Goal: Task Accomplishment & Management: Complete application form

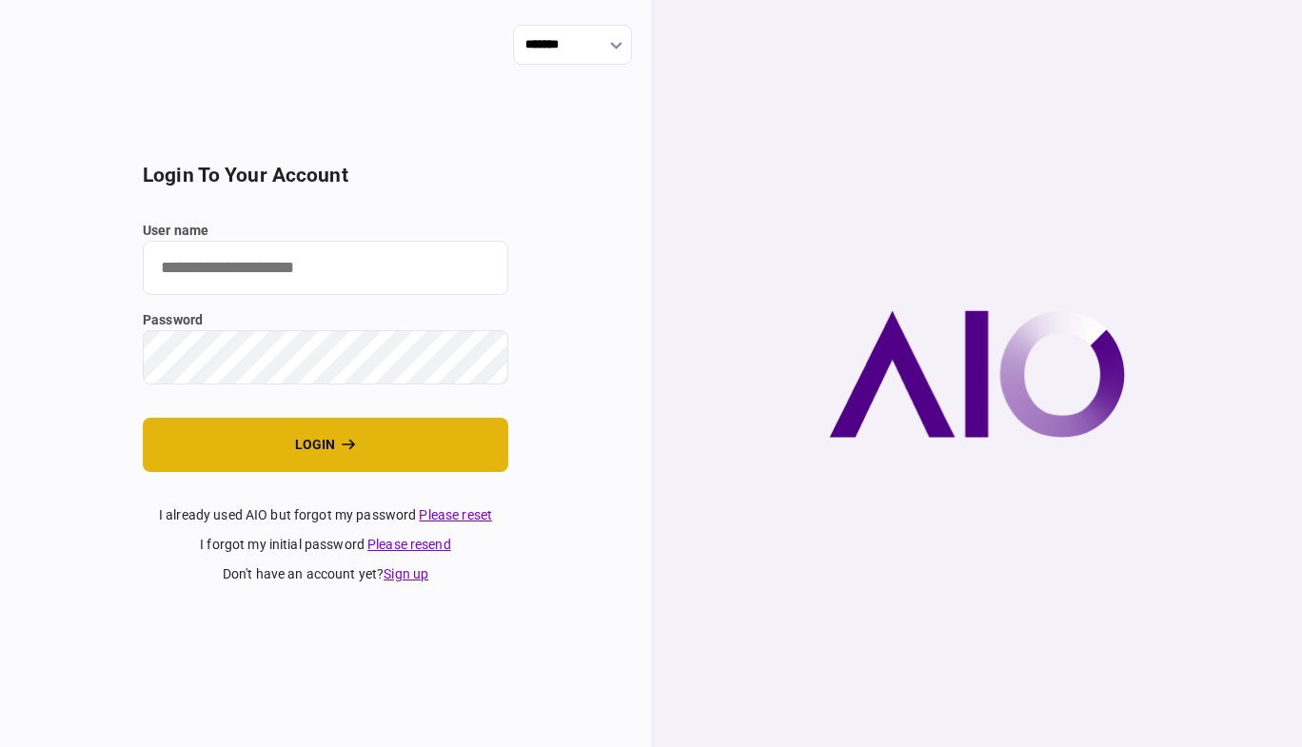
type input "*******"
click at [400, 445] on button "login" at bounding box center [326, 445] width 366 height 54
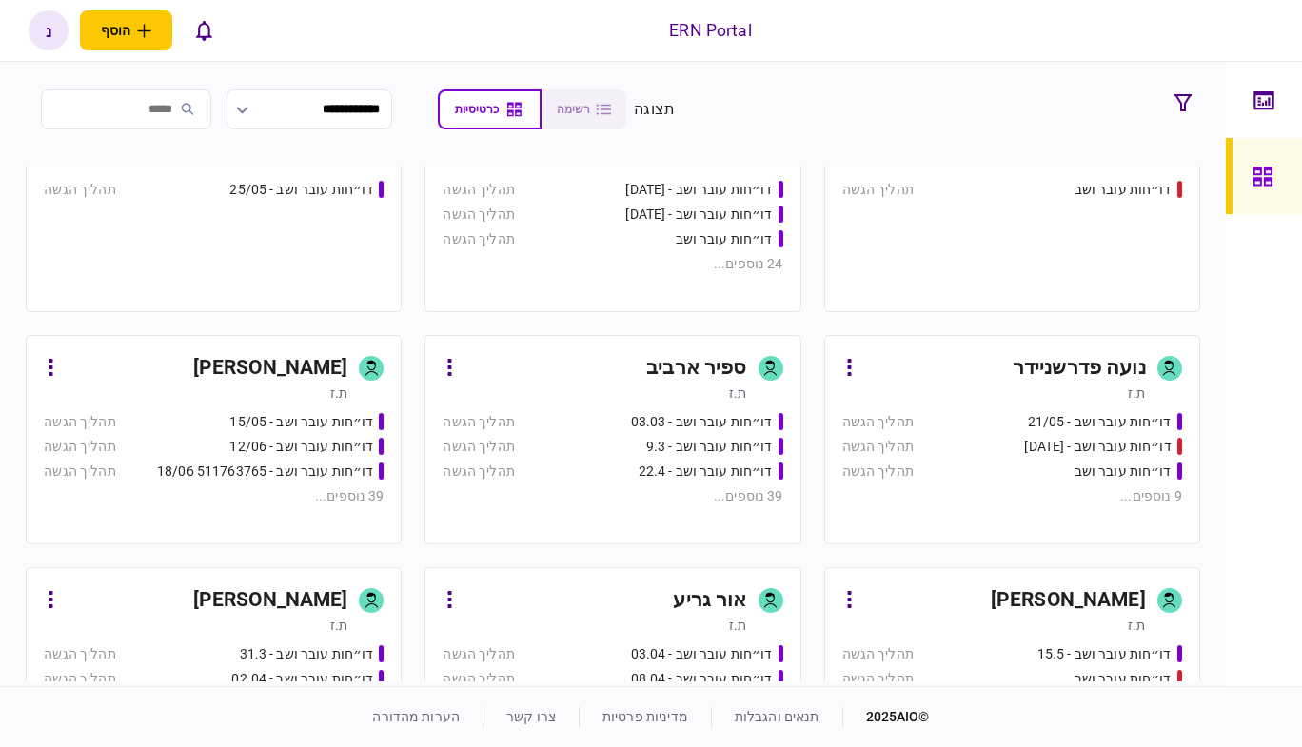
scroll to position [295, 0]
click at [998, 391] on div "ת.ז" at bounding box center [995, 394] width 304 height 19
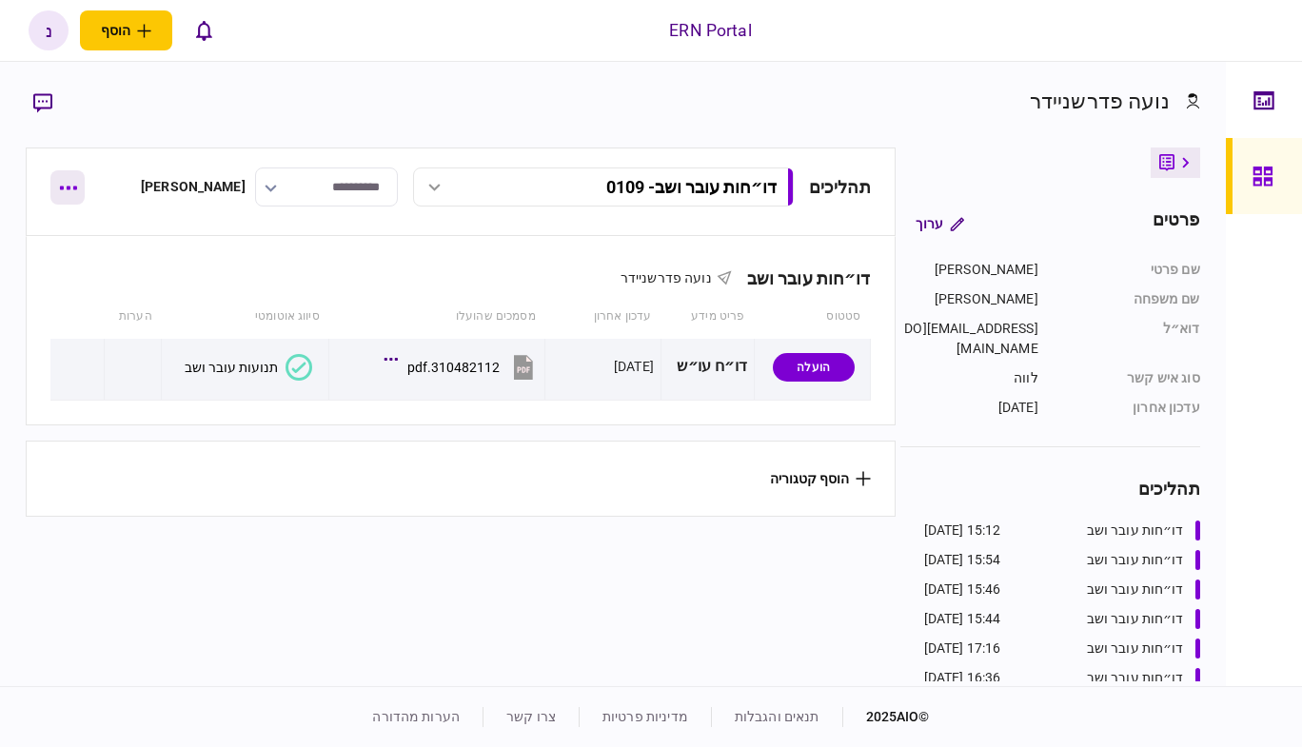
click at [69, 185] on button "button" at bounding box center [67, 187] width 34 height 34
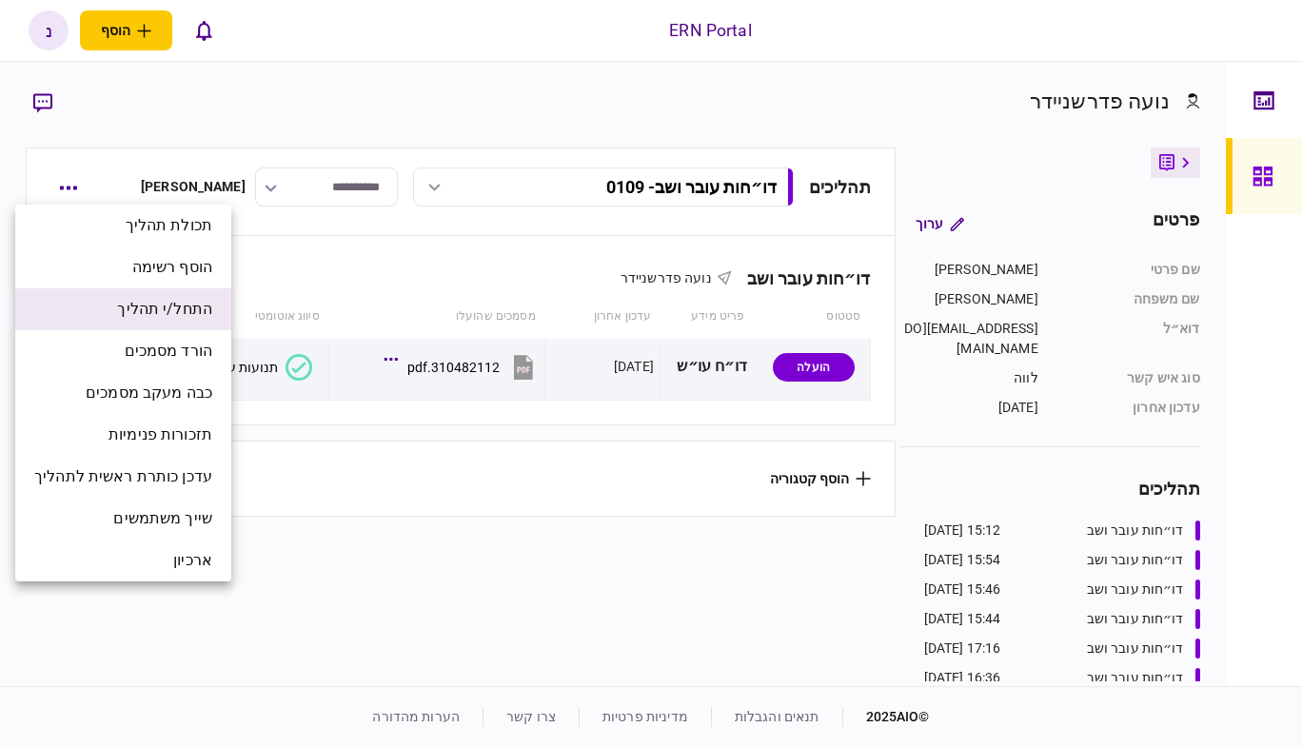
click at [193, 303] on span "התחל/י תהליך" at bounding box center [164, 309] width 95 height 23
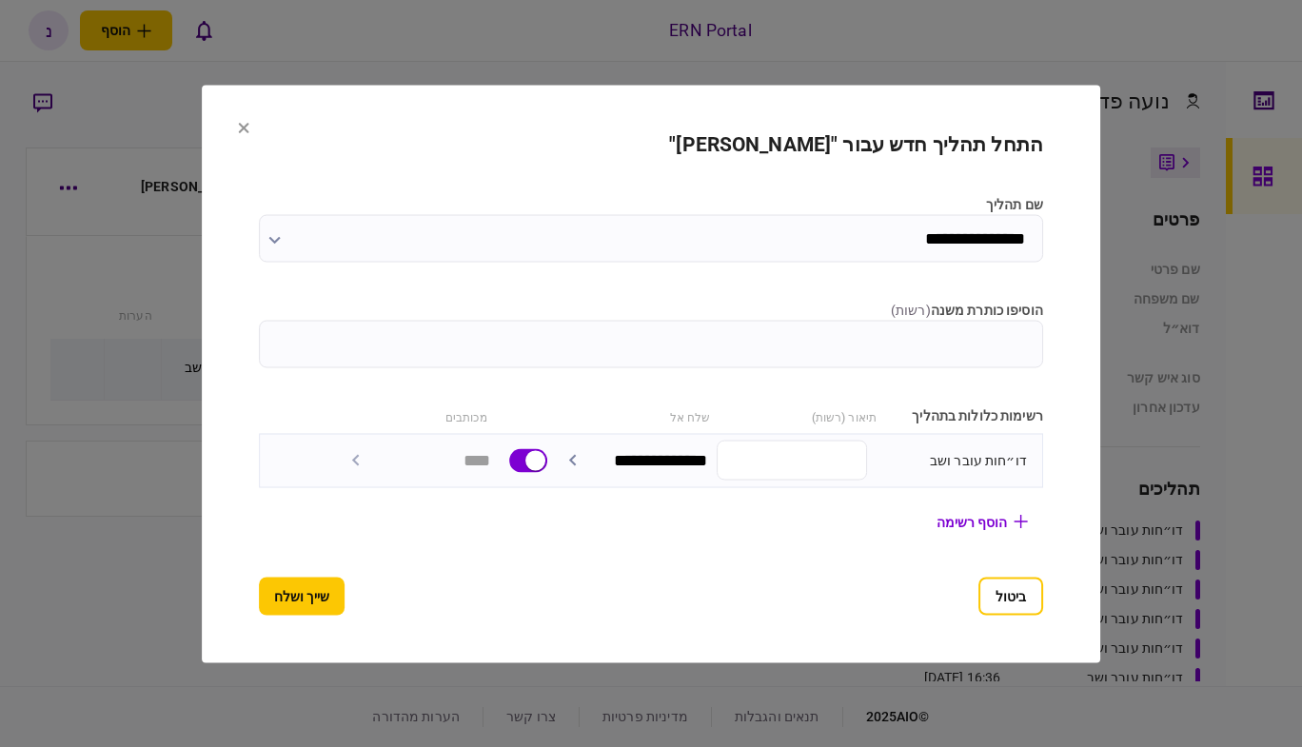
click at [546, 333] on input "הוסיפו כותרת משנה ( רשות )" at bounding box center [651, 344] width 784 height 48
type input "****"
click at [259, 615] on button "שייך ושלח" at bounding box center [302, 596] width 86 height 38
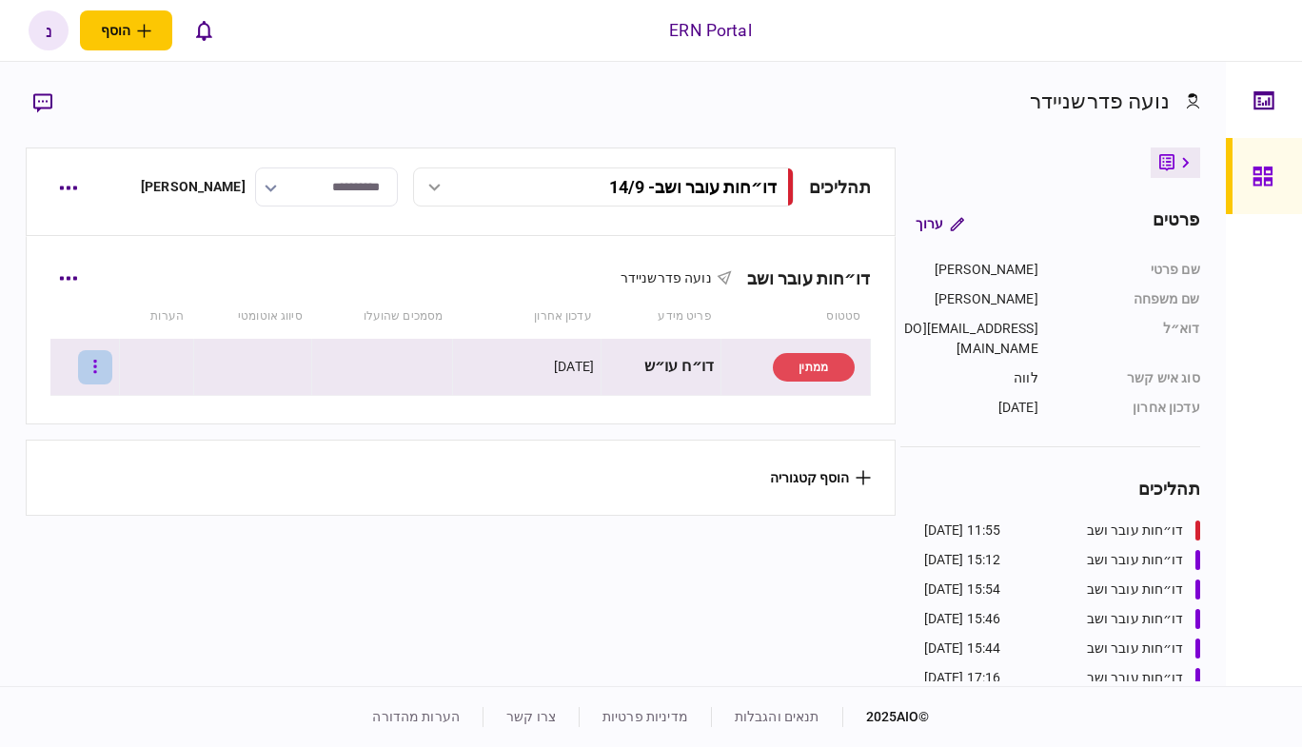
click at [106, 367] on button "button" at bounding box center [95, 367] width 34 height 34
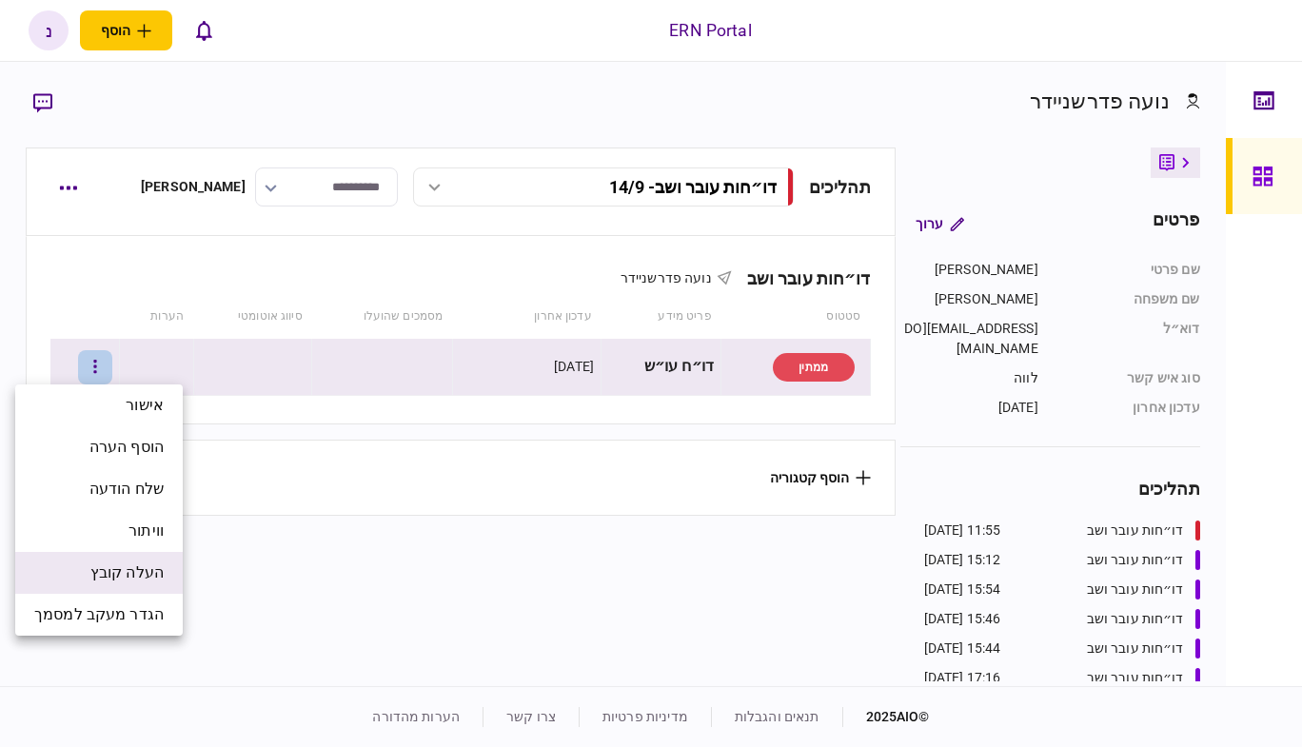
click at [145, 576] on span "העלה קובץ" at bounding box center [126, 573] width 73 height 23
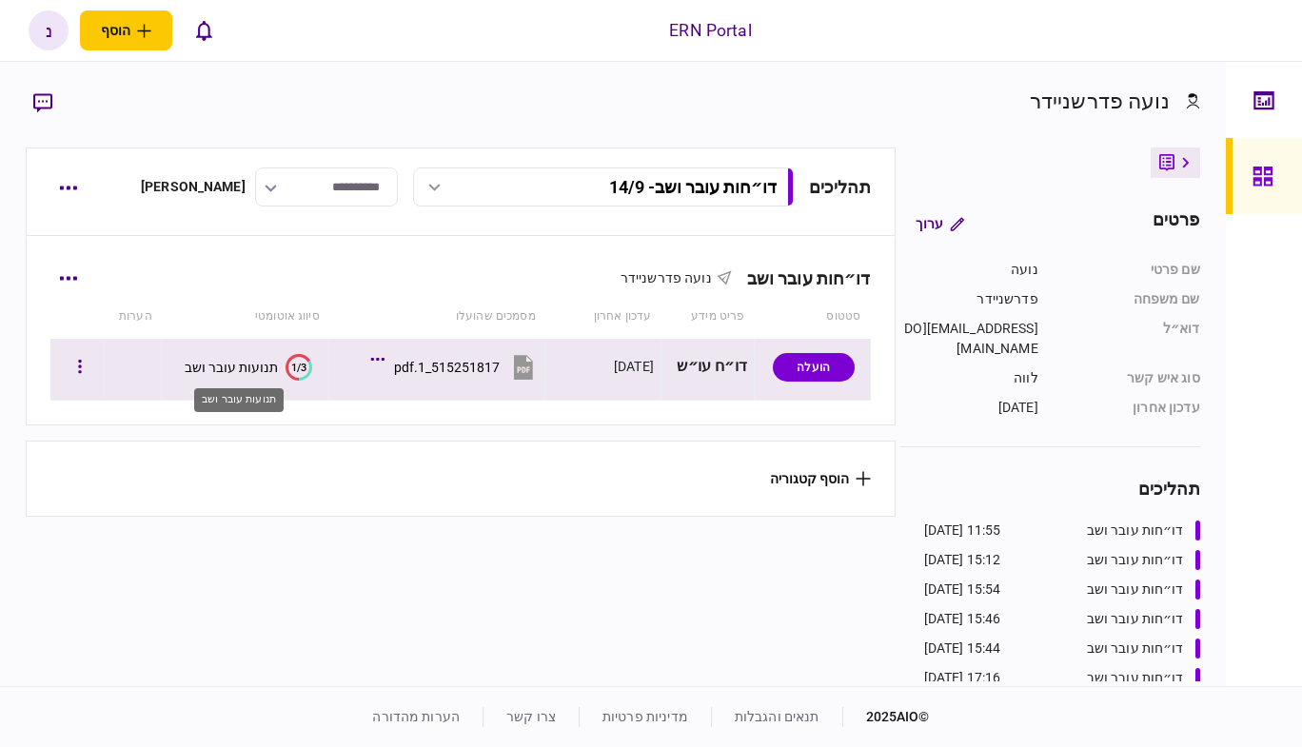
click at [224, 369] on div "תנועות עובר ושב" at bounding box center [231, 367] width 93 height 15
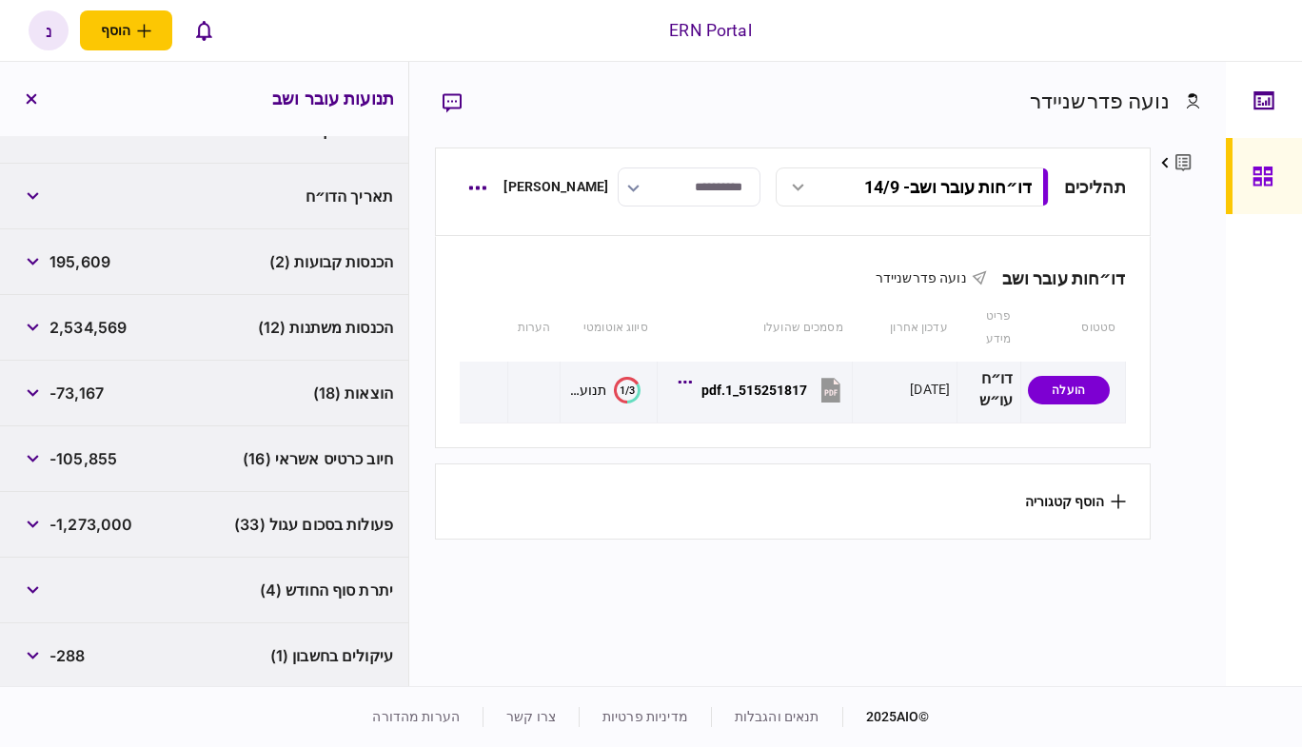
scroll to position [495, 0]
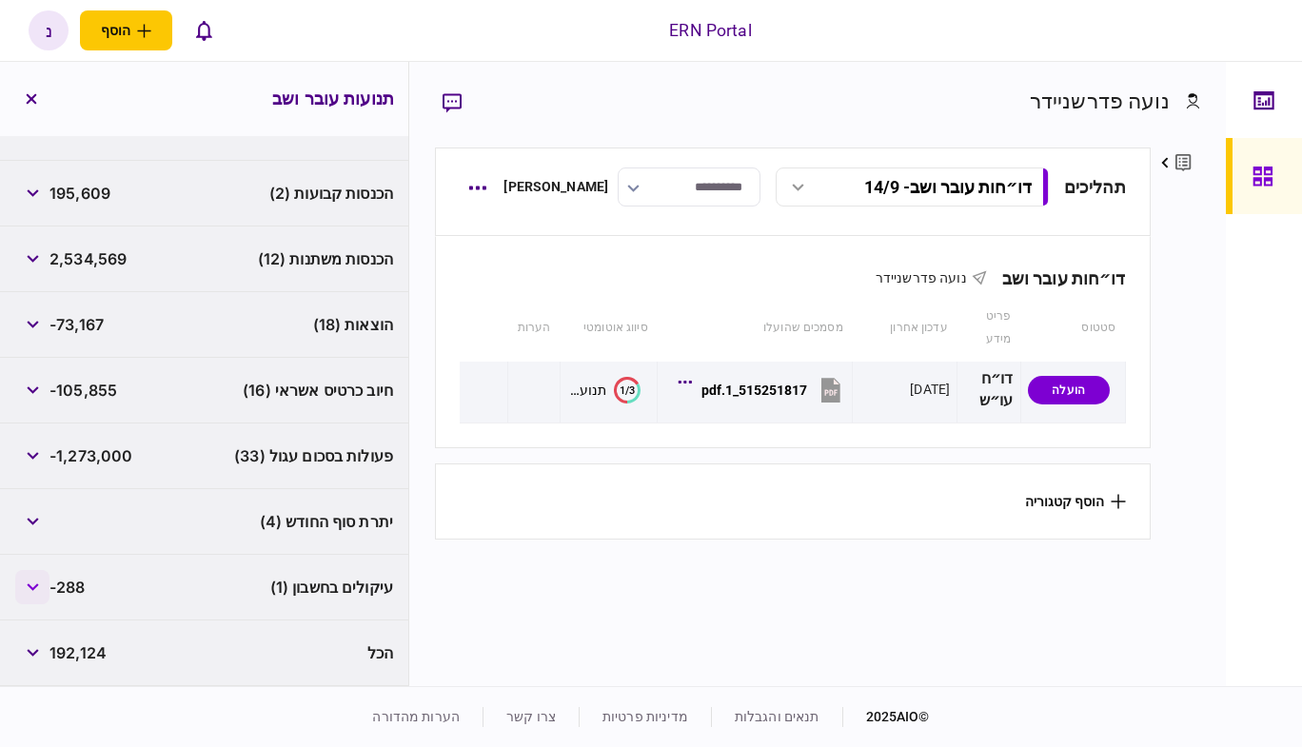
click at [50, 590] on button "button" at bounding box center [32, 587] width 34 height 34
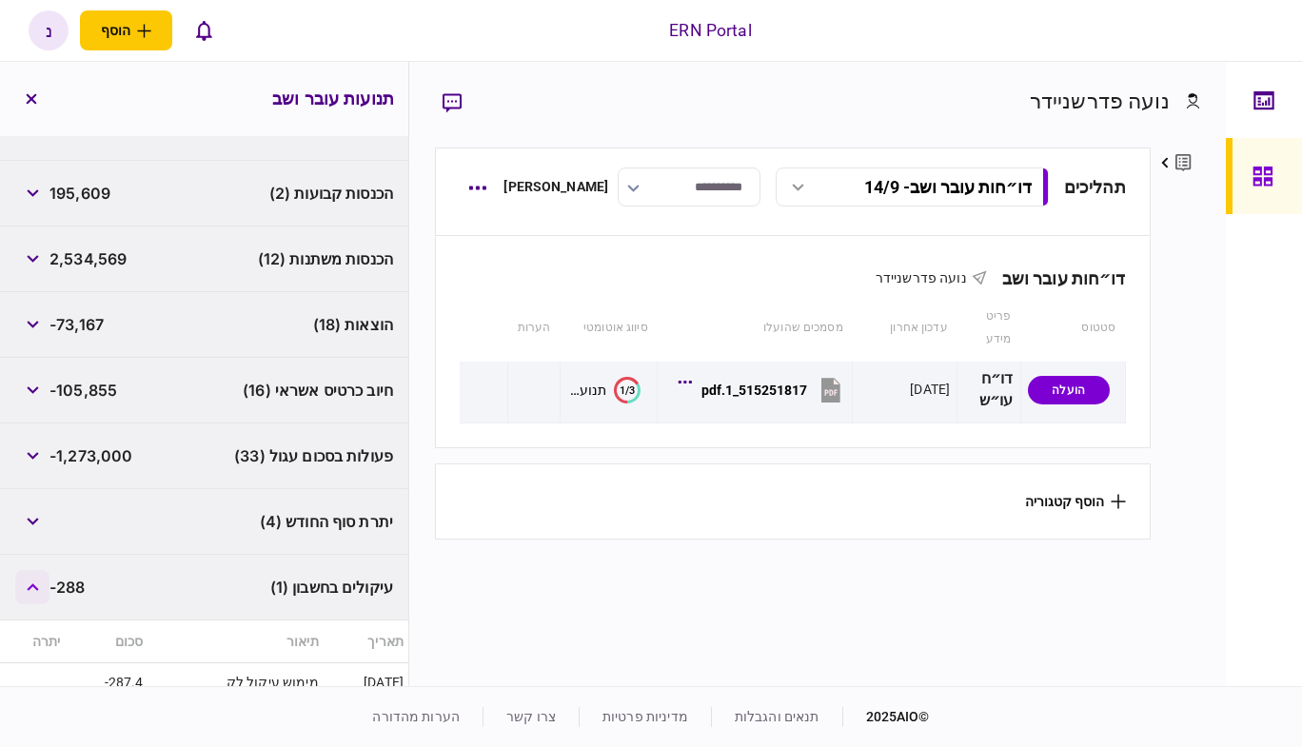
scroll to position [577, 0]
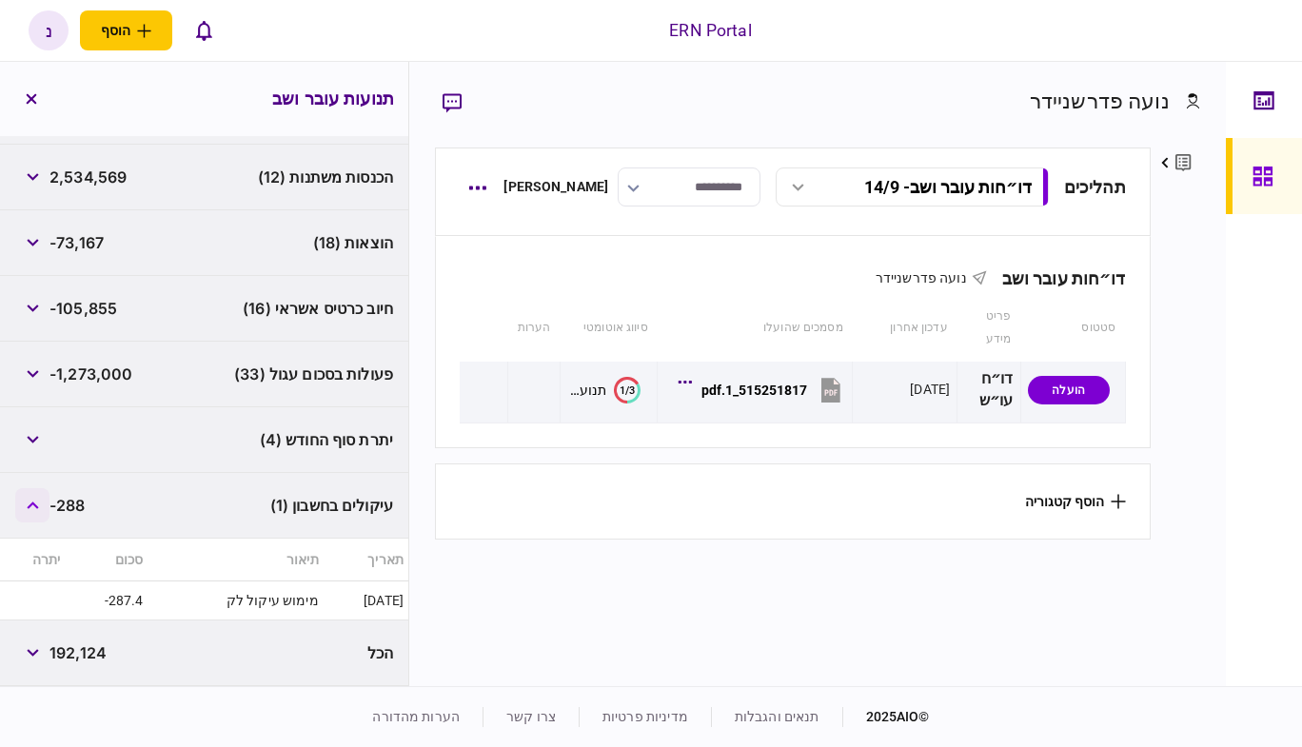
click at [24, 509] on button "button" at bounding box center [32, 505] width 34 height 34
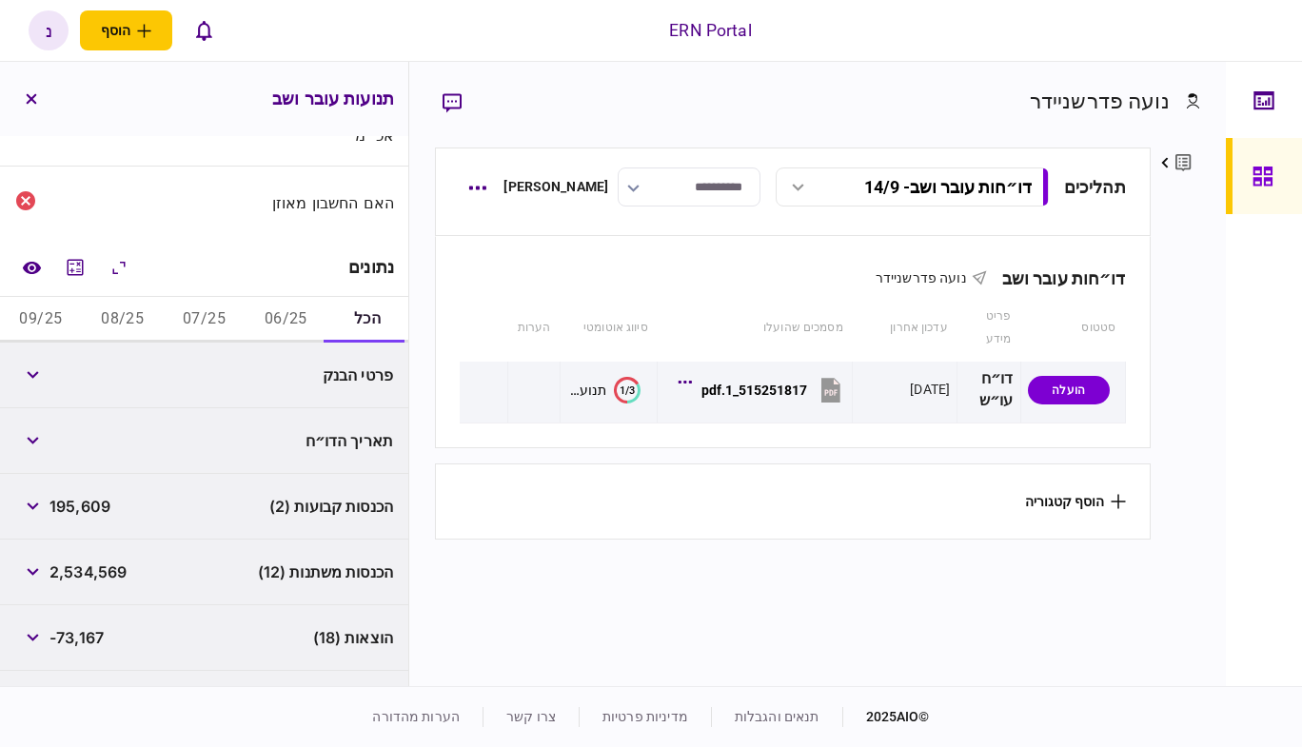
scroll to position [0, 0]
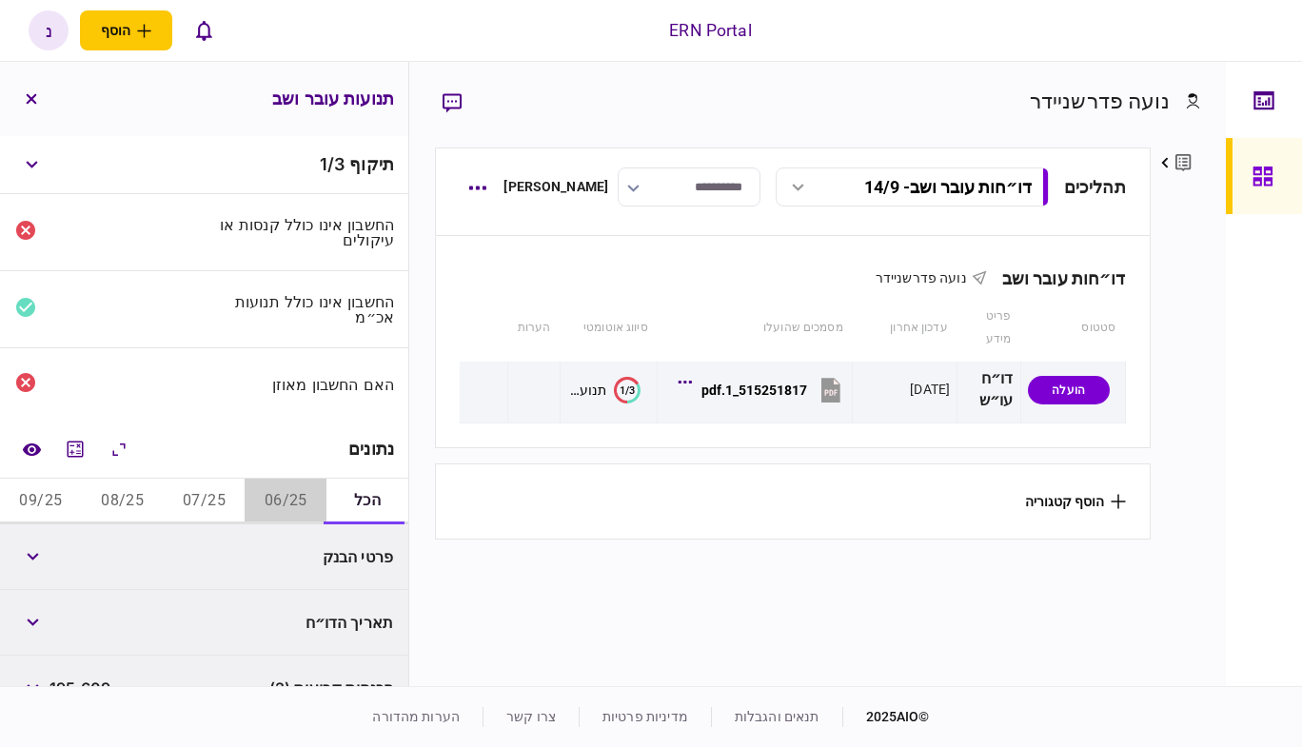
click at [283, 489] on button "06/25" at bounding box center [286, 502] width 82 height 46
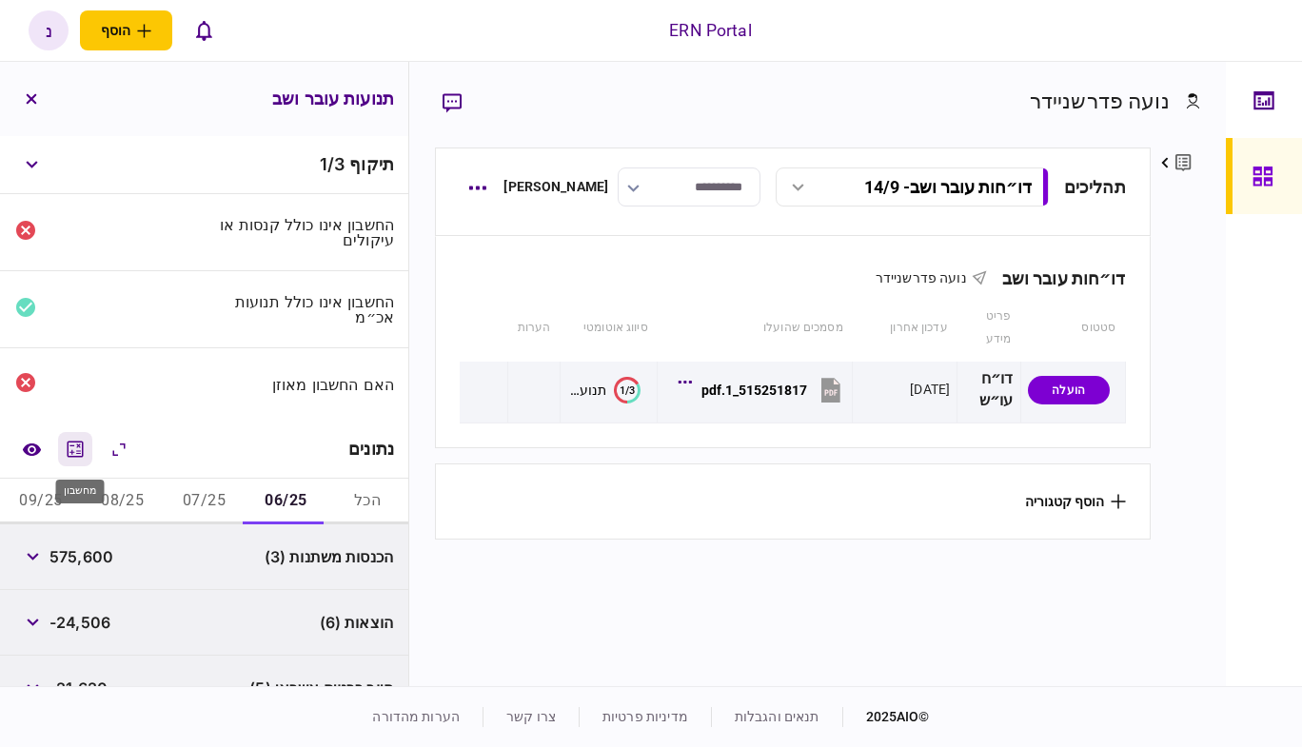
click at [80, 453] on icon "מחשבון" at bounding box center [76, 449] width 16 height 16
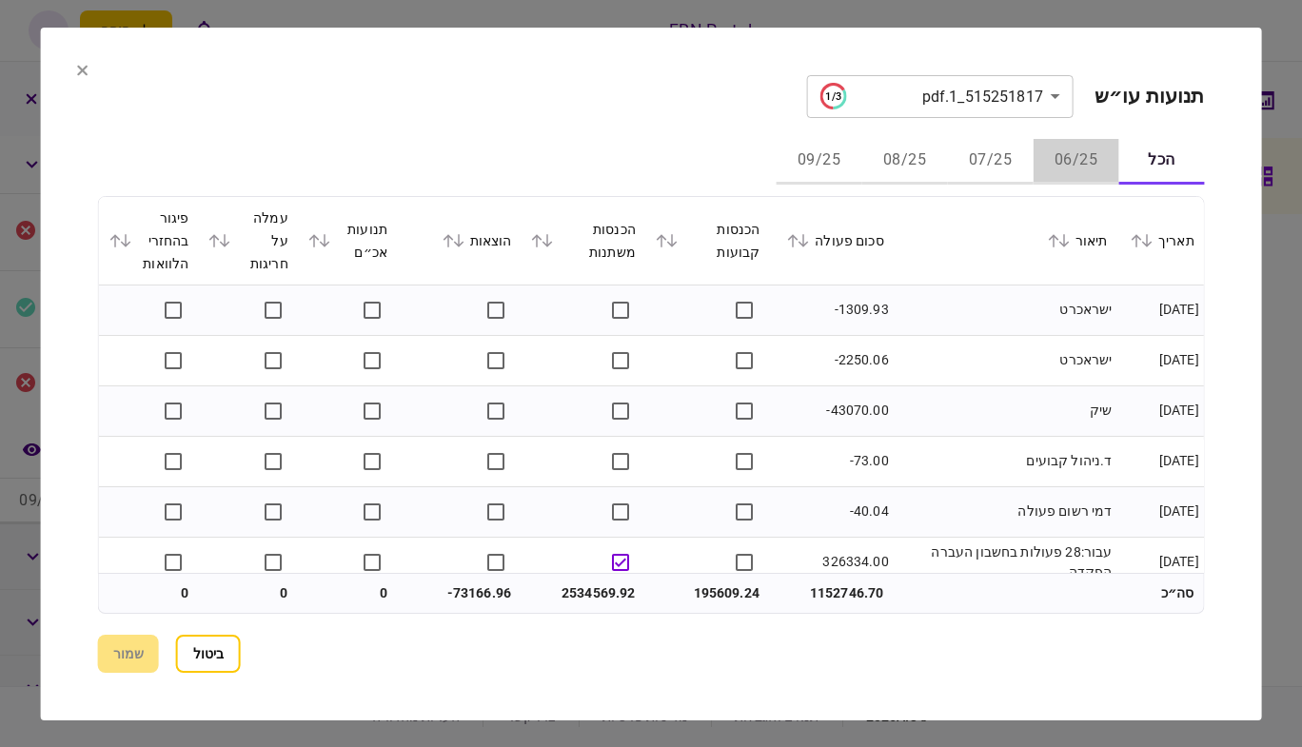
click at [1065, 148] on button "06/25" at bounding box center [1076, 162] width 86 height 46
click at [319, 237] on icon at bounding box center [313, 240] width 11 height 13
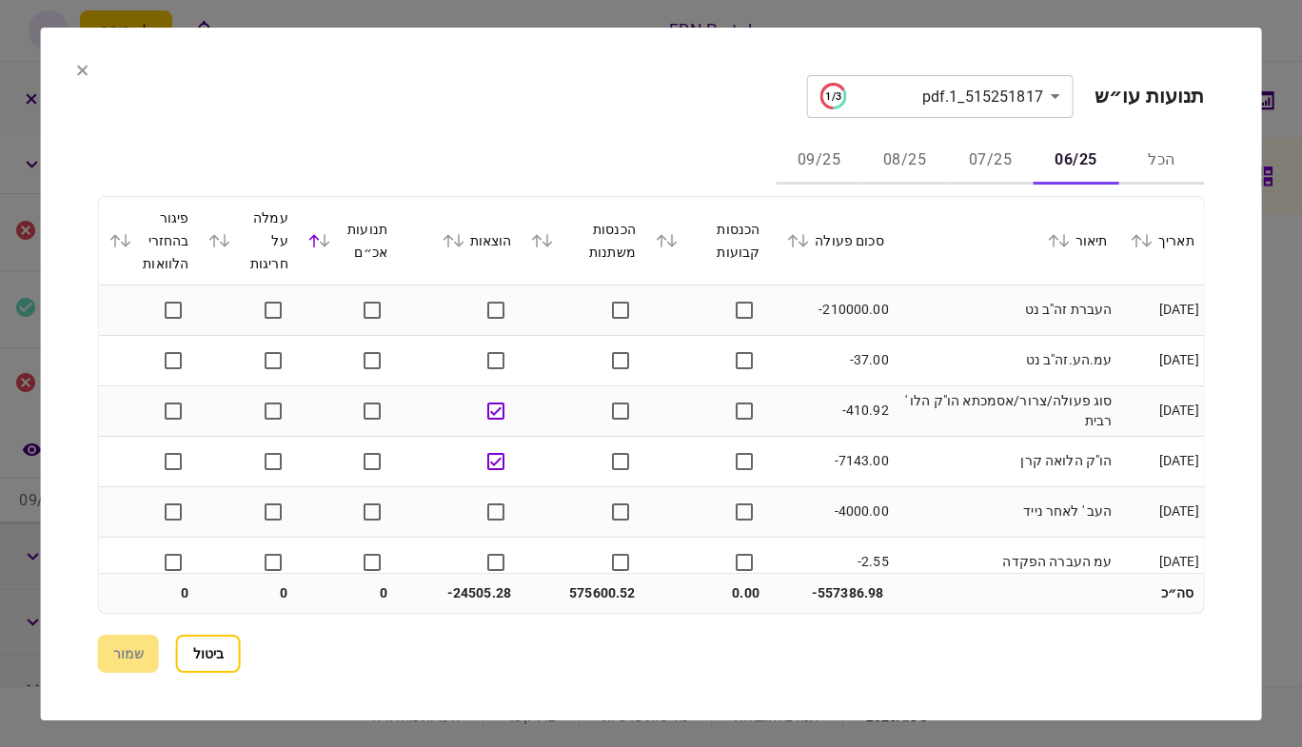
click at [226, 242] on icon at bounding box center [224, 240] width 11 height 13
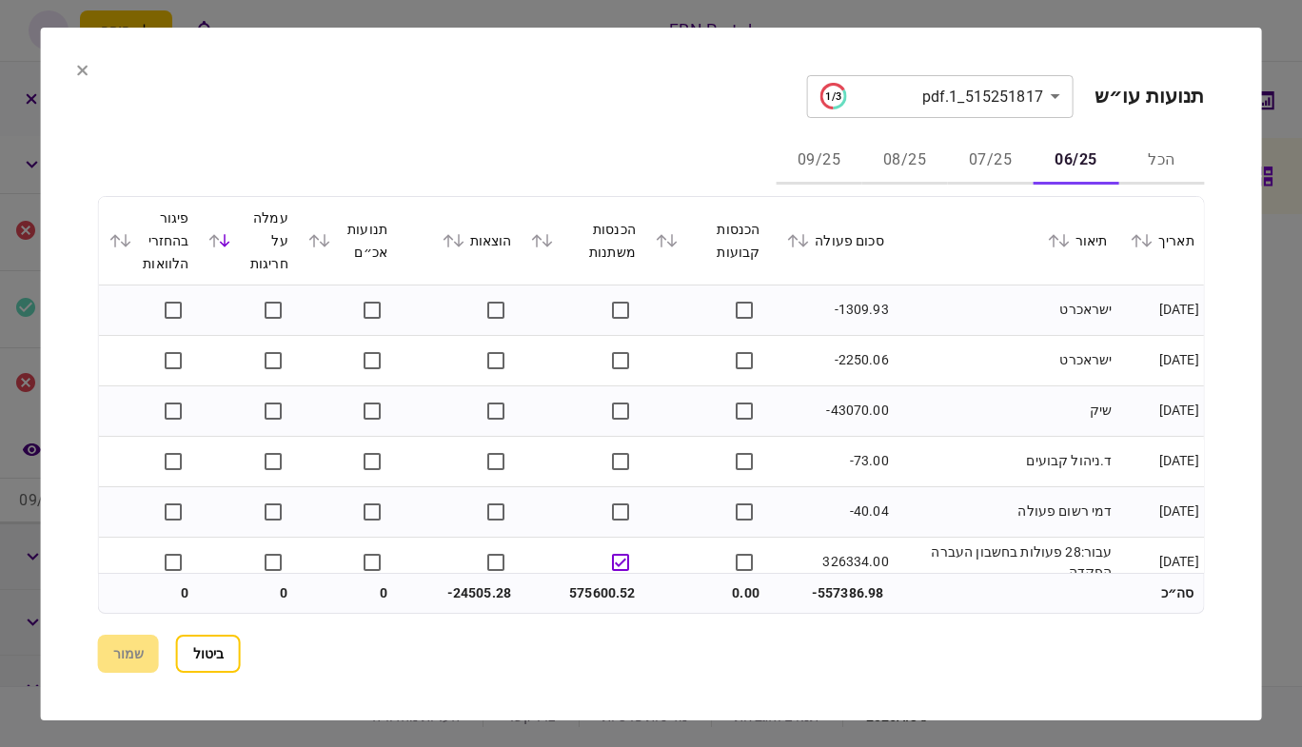
click at [226, 242] on icon at bounding box center [224, 240] width 11 height 13
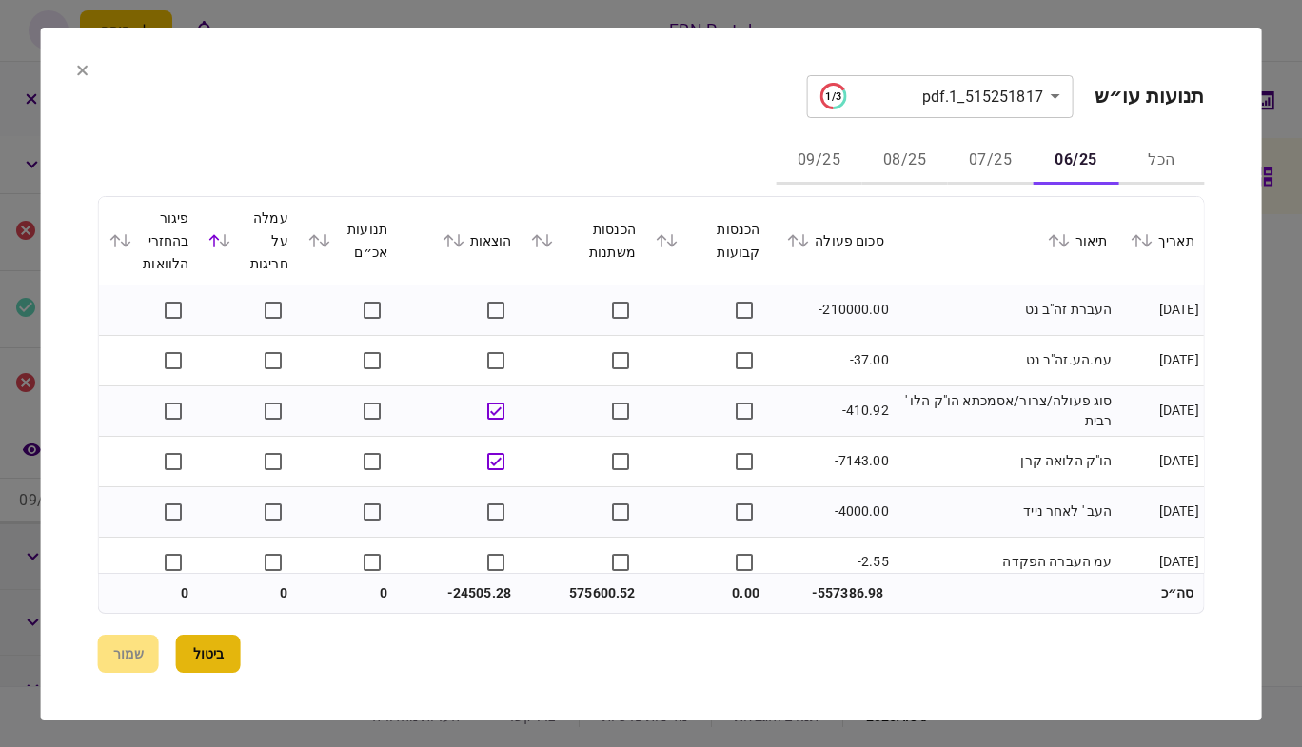
click at [230, 652] on button "ביטול" at bounding box center [208, 654] width 65 height 38
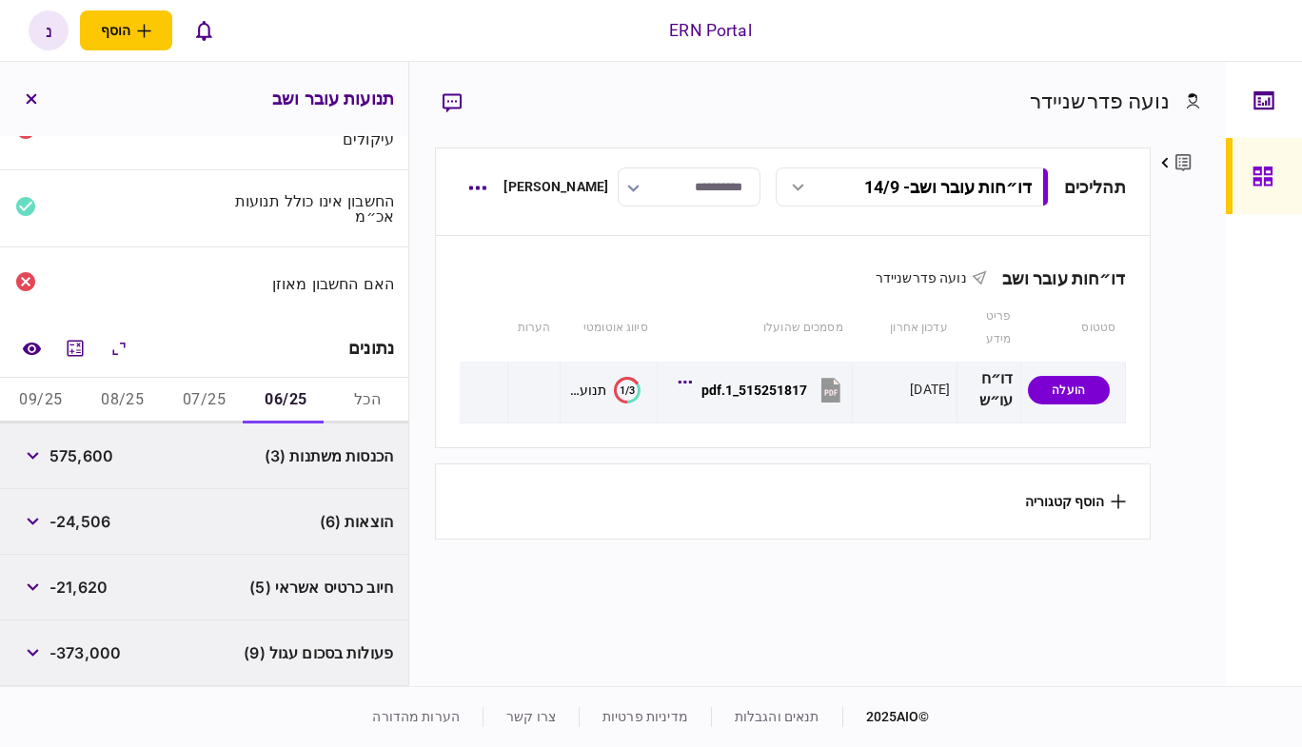
scroll to position [232, 0]
